Goal: Information Seeking & Learning: Learn about a topic

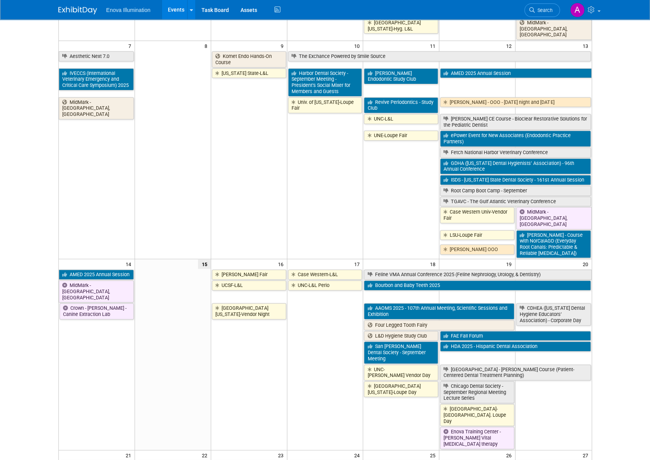
scroll to position [155, 0]
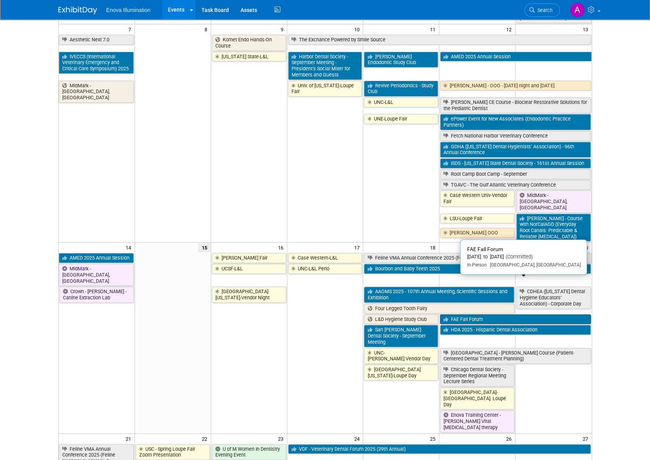
click at [472, 315] on link "FAE Fall Forum" at bounding box center [515, 320] width 150 height 10
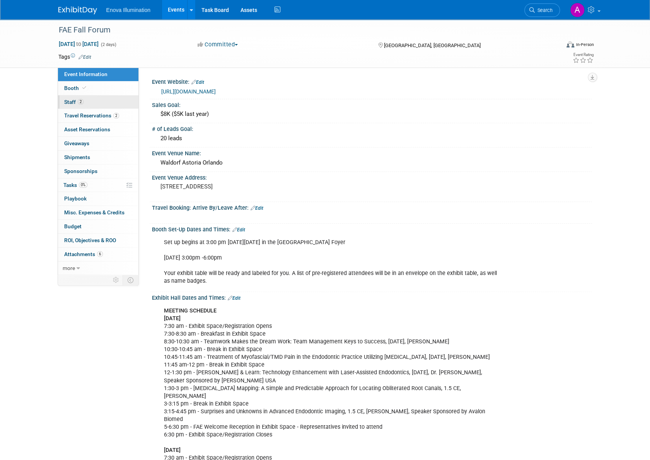
click at [111, 103] on link "2 Staff 2" at bounding box center [98, 102] width 80 height 14
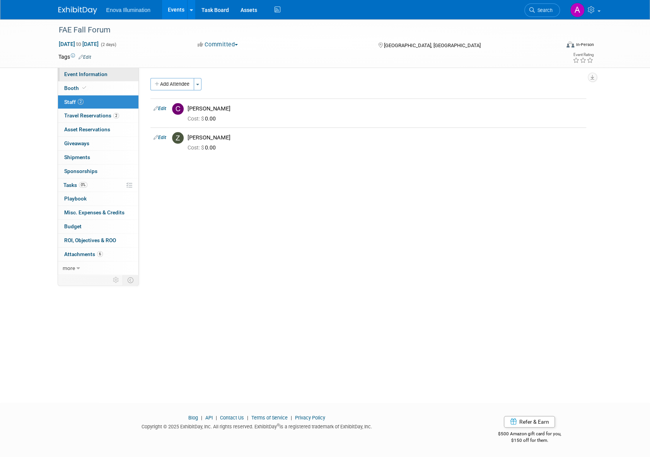
click at [111, 75] on link "Event Information" at bounding box center [98, 75] width 80 height 14
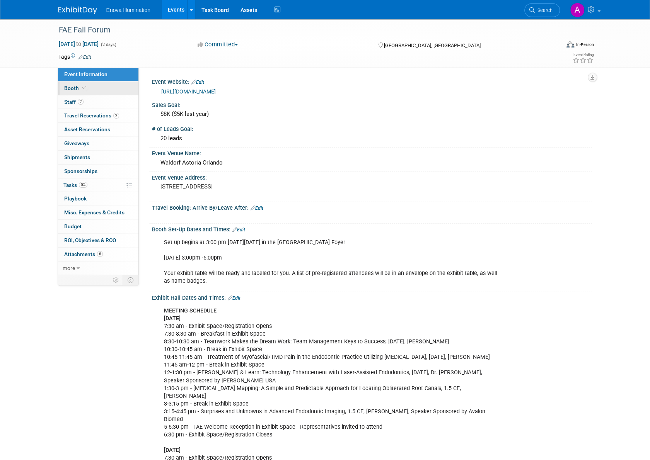
click at [108, 85] on link "Booth" at bounding box center [98, 89] width 80 height 14
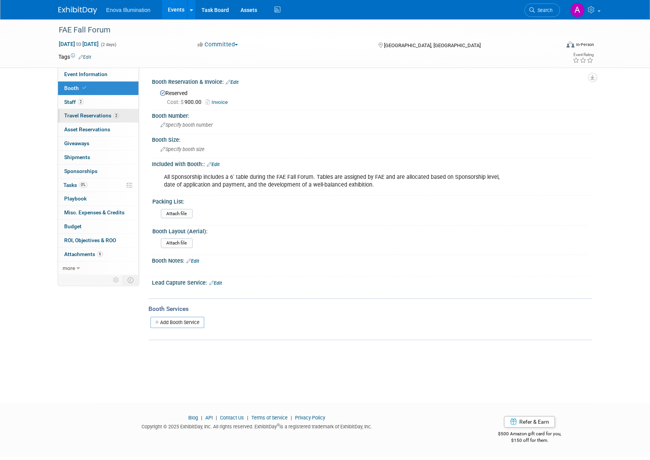
click at [106, 113] on span "Travel Reservations 2" at bounding box center [91, 115] width 55 height 6
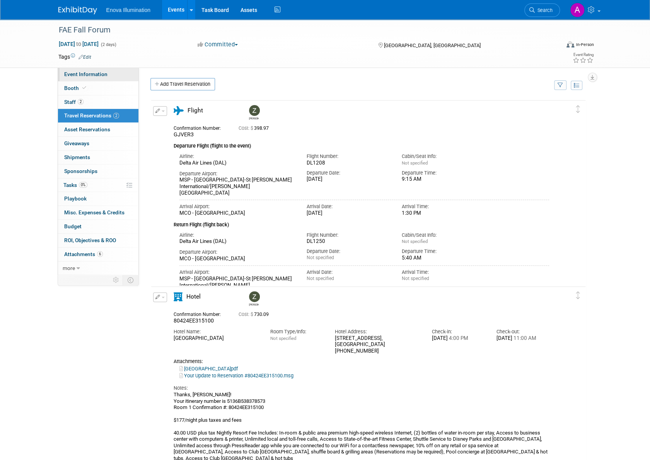
click at [94, 73] on span "Event Information" at bounding box center [85, 74] width 43 height 6
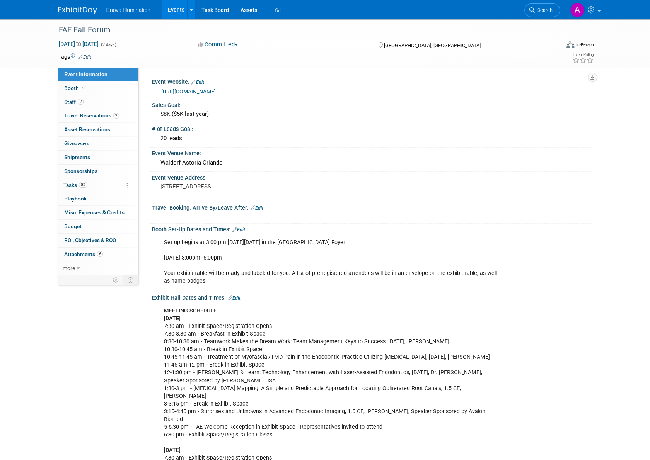
click at [75, 6] on link at bounding box center [82, 6] width 48 height 6
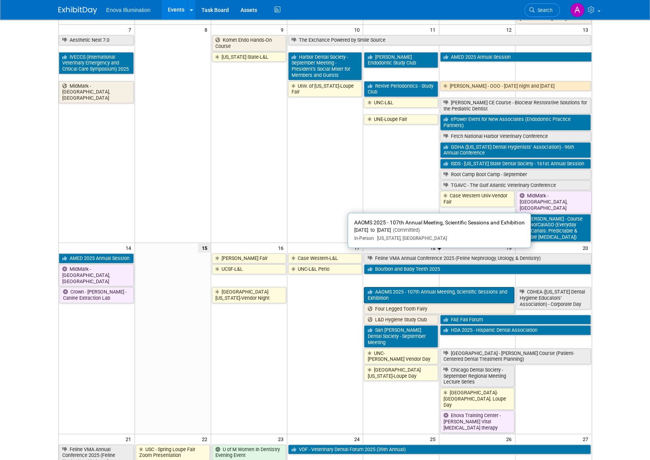
scroll to position [155, 0]
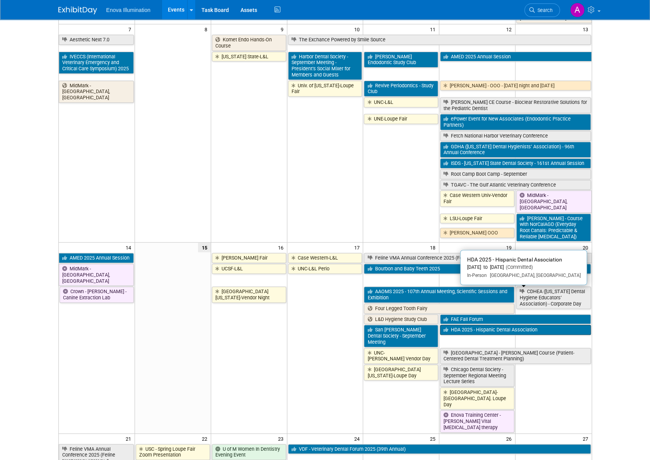
click at [477, 325] on link "HDA 2025 - Hispanic Dental Association" at bounding box center [515, 330] width 150 height 10
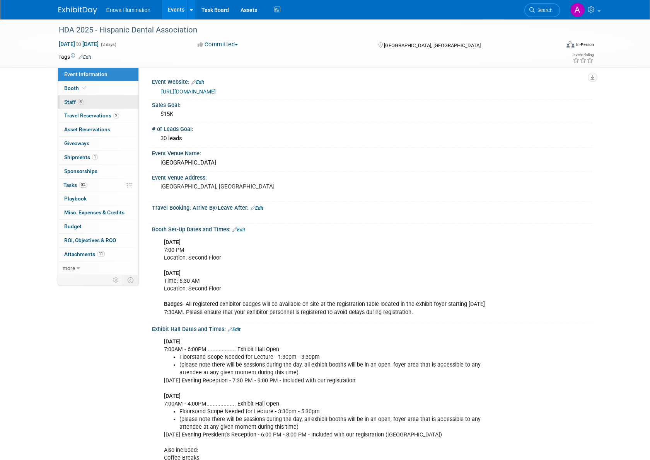
click at [114, 99] on link "3 Staff 3" at bounding box center [98, 102] width 80 height 14
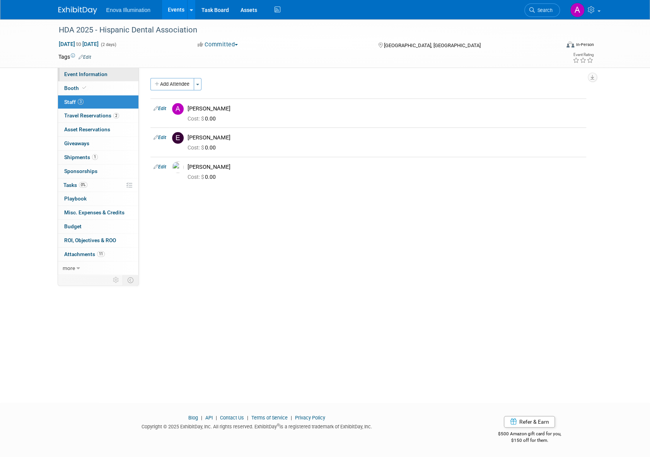
click at [107, 72] on link "Event Information" at bounding box center [98, 75] width 80 height 14
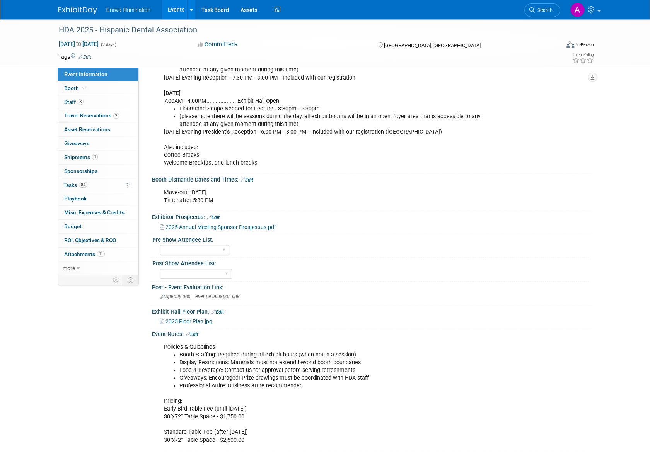
scroll to position [309, 0]
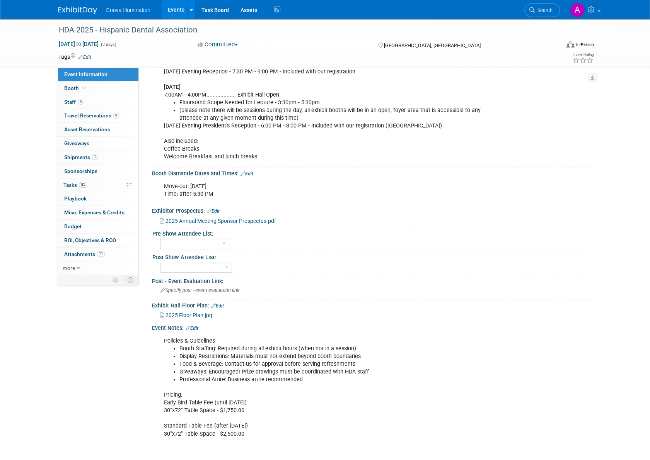
click at [66, 10] on img at bounding box center [77, 11] width 39 height 8
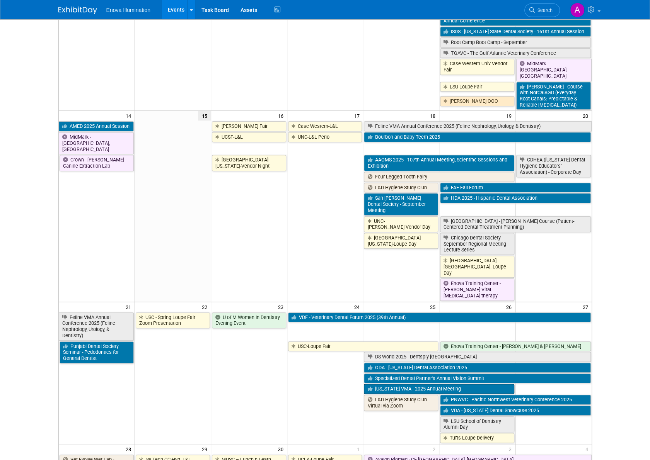
scroll to position [271, 0]
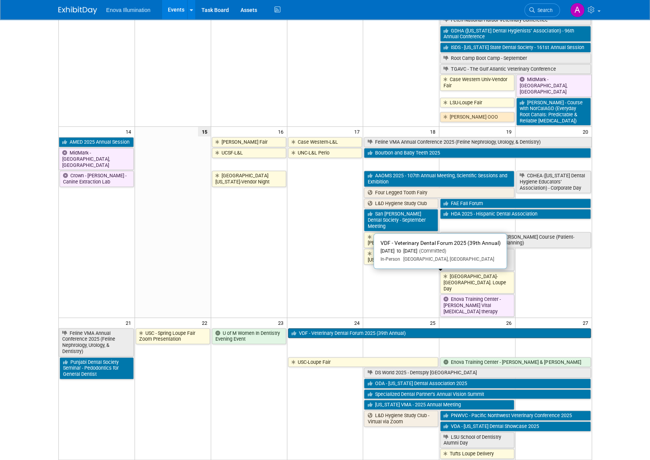
click at [332, 329] on link "VDF - Veterinary Dental Forum 2025 (39th Annual)" at bounding box center [439, 334] width 303 height 10
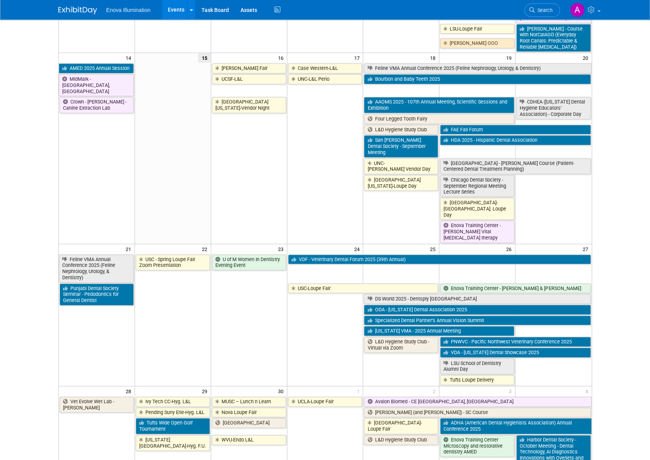
scroll to position [387, 0]
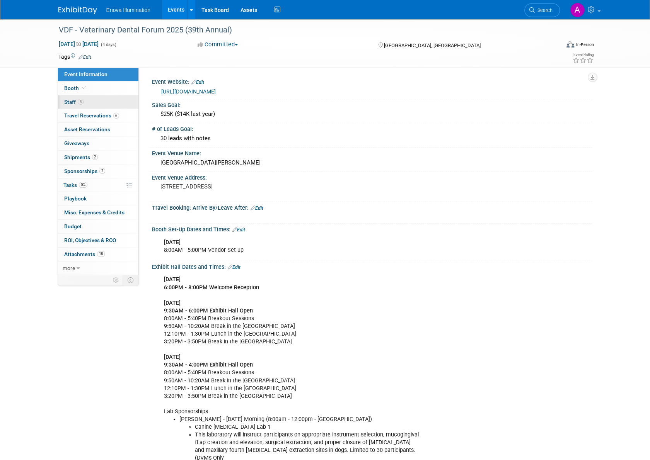
click at [101, 99] on link "4 Staff 4" at bounding box center [98, 102] width 80 height 14
